Goal: Information Seeking & Learning: Check status

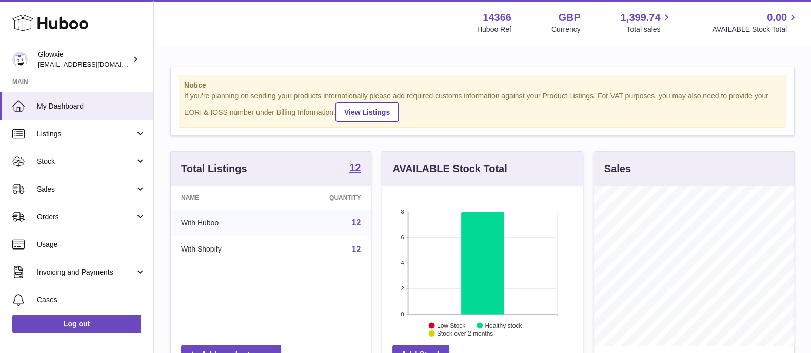
scroll to position [160, 199]
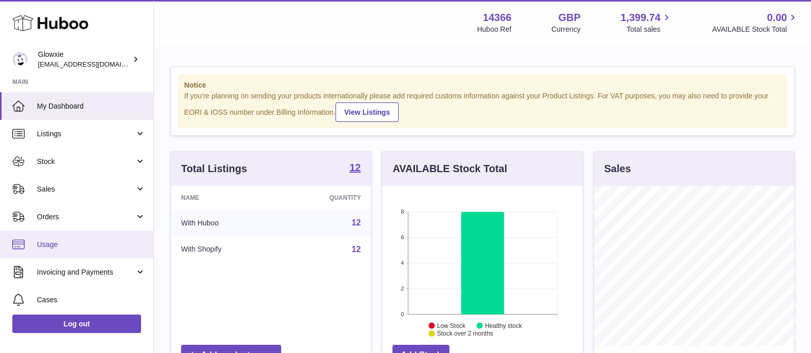
click at [87, 240] on span "Usage" at bounding box center [91, 245] width 109 height 10
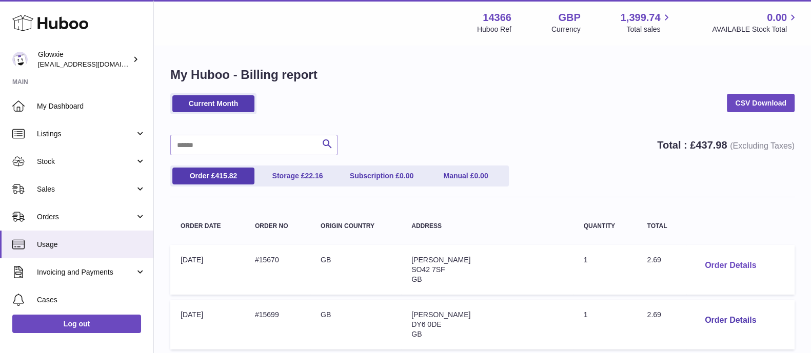
click at [702, 262] on button "Order Details" at bounding box center [730, 265] width 68 height 21
click at [211, 142] on input "text" at bounding box center [253, 145] width 167 height 21
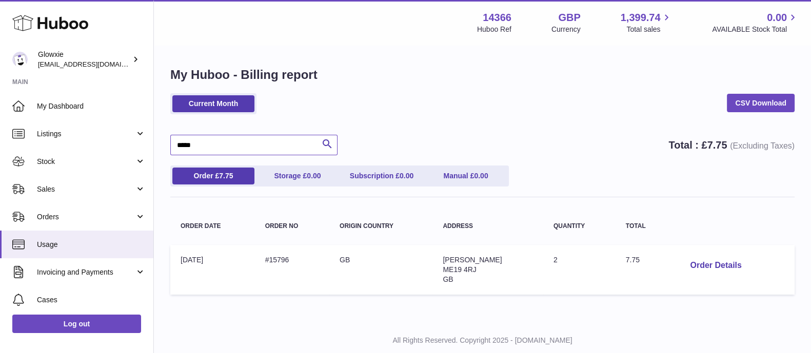
type input "*****"
click at [561, 109] on div "Current Month CSV Download" at bounding box center [482, 108] width 624 height 31
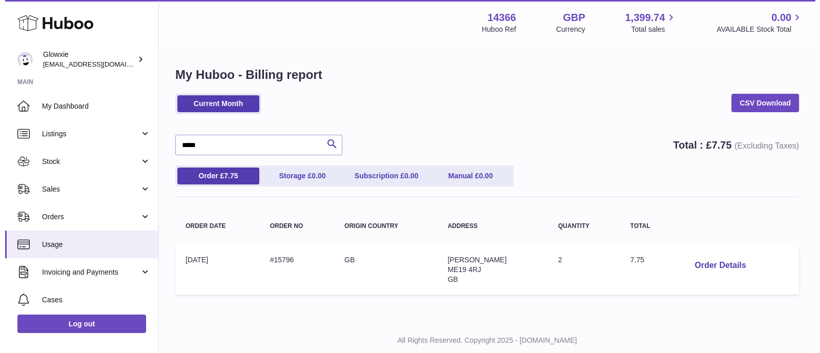
scroll to position [27, 0]
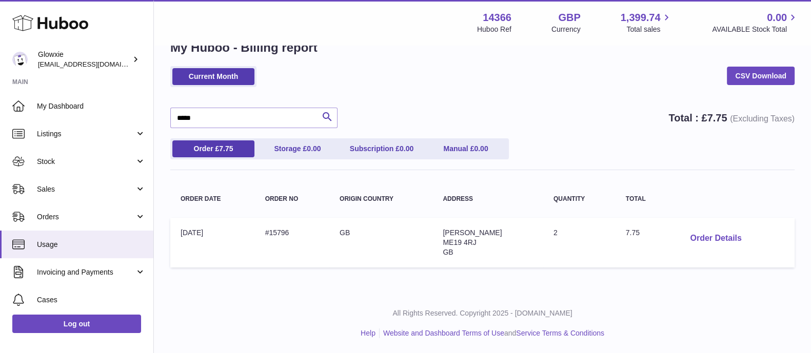
click at [722, 242] on button "Order Details" at bounding box center [715, 238] width 68 height 21
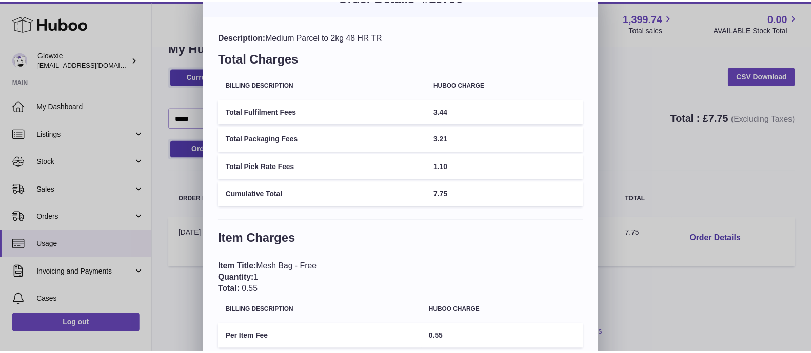
scroll to position [21, 0]
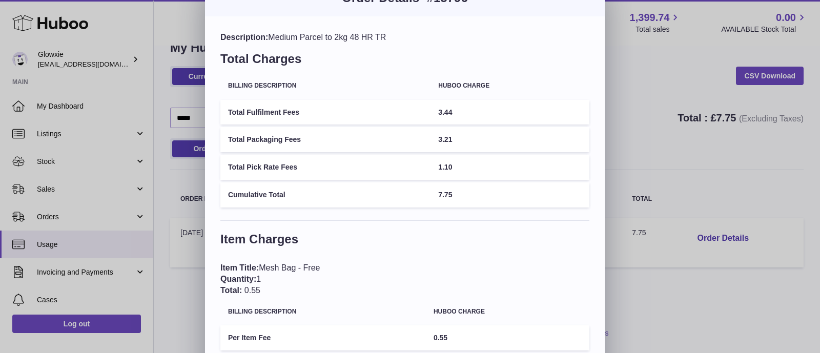
click at [477, 216] on div "Description: Medium Parcel to 2kg 48 HR TR Total Charges Billing Description Hu…" at bounding box center [405, 269] width 400 height 506
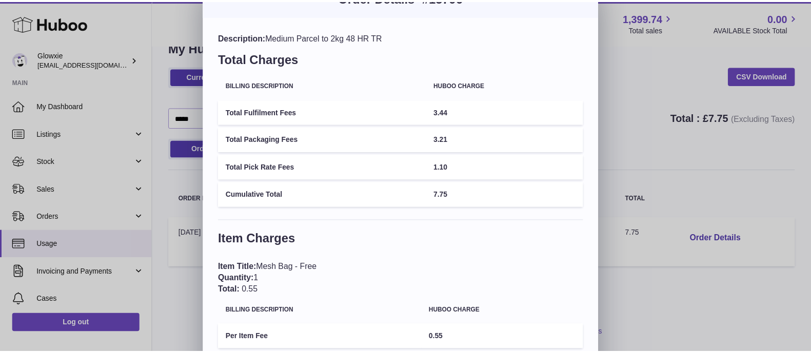
scroll to position [0, 0]
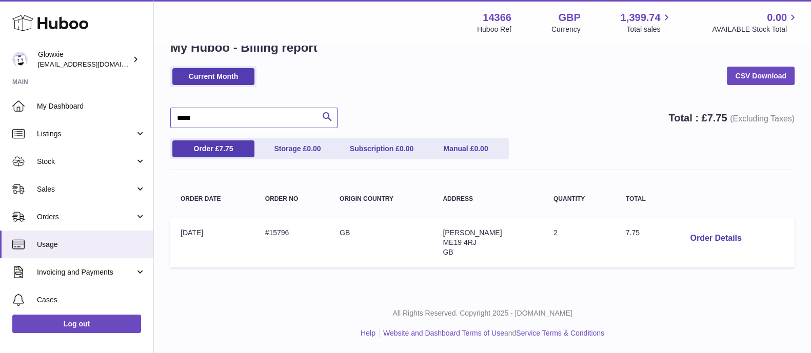
click at [235, 124] on input "*****" at bounding box center [253, 118] width 167 height 21
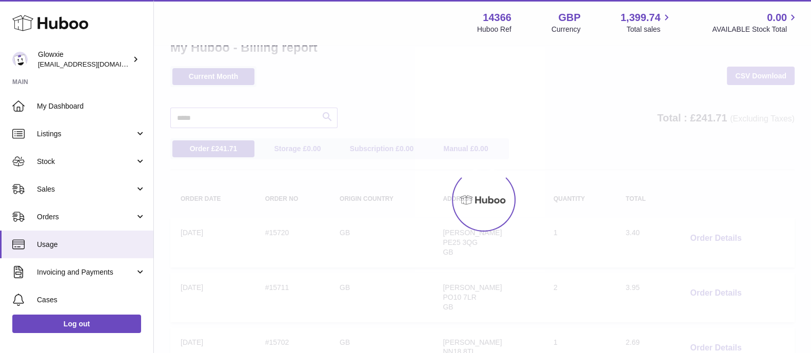
type input "*****"
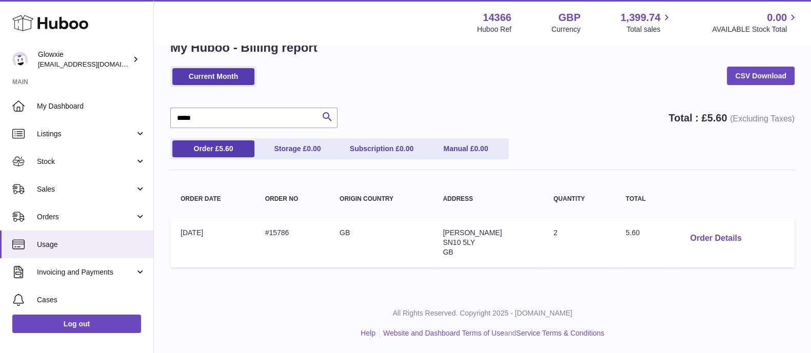
click at [692, 245] on button "Order Details" at bounding box center [715, 238] width 68 height 21
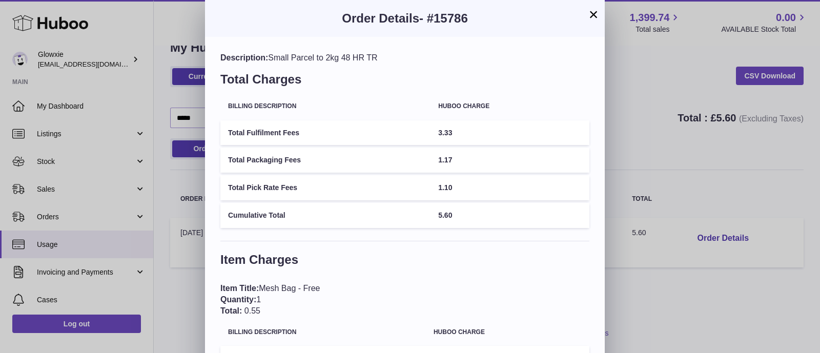
click at [178, 132] on div "× Order Details - #15786 Description: Small Parcel to 2kg 48 HR TR Total Charge…" at bounding box center [410, 271] width 820 height 543
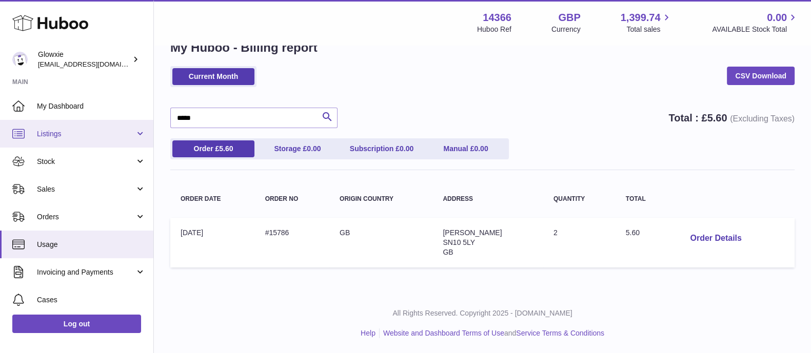
click at [87, 132] on span "Listings" at bounding box center [86, 134] width 98 height 10
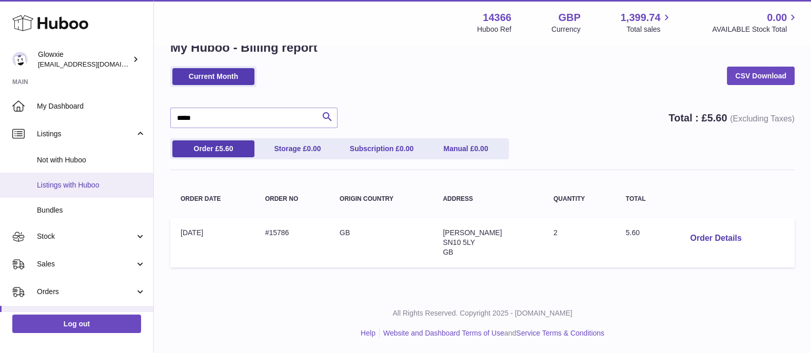
click at [69, 180] on span "Listings with Huboo" at bounding box center [91, 185] width 109 height 10
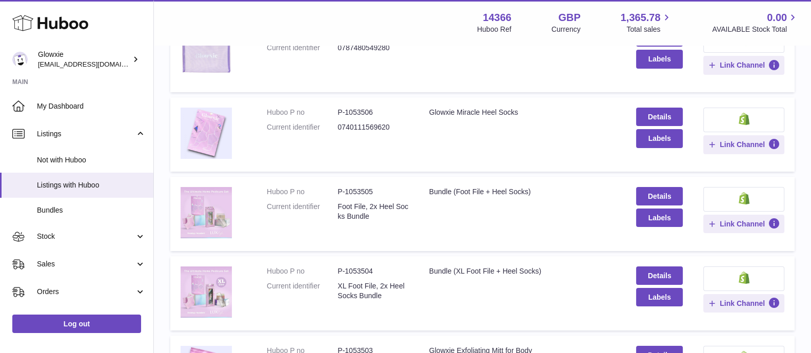
scroll to position [202, 0]
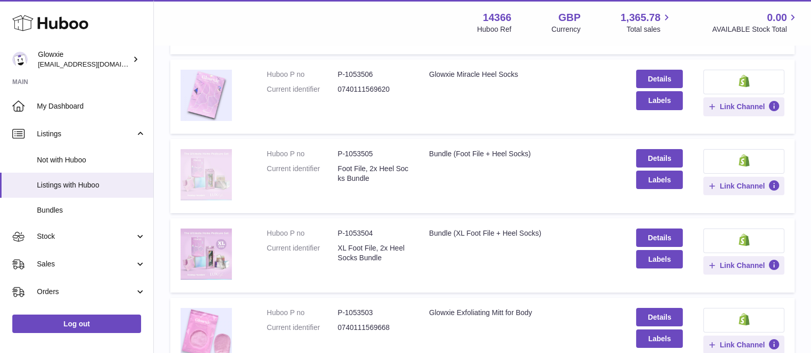
click at [216, 167] on img at bounding box center [205, 174] width 51 height 51
click at [212, 171] on img at bounding box center [205, 174] width 51 height 51
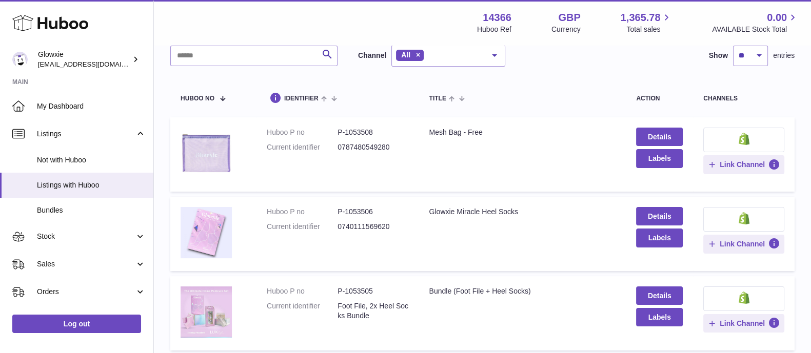
scroll to position [64, 0]
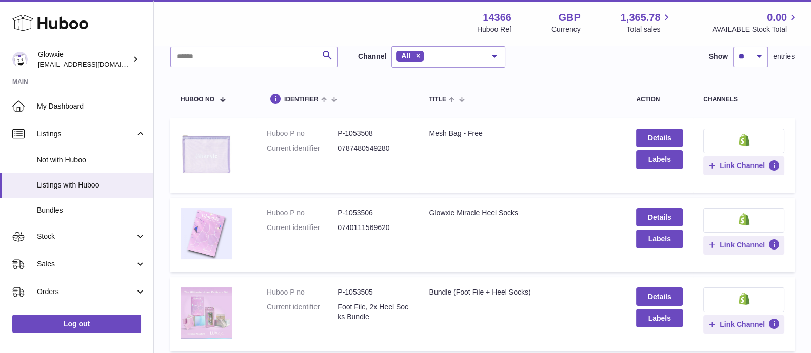
click at [208, 149] on img at bounding box center [205, 154] width 51 height 51
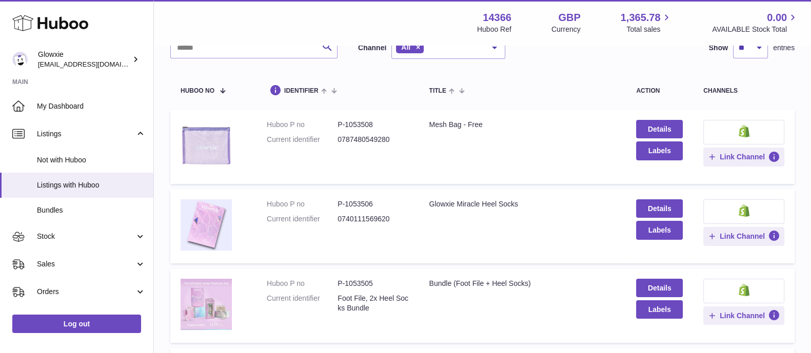
scroll to position [74, 0]
